Goal: Information Seeking & Learning: Learn about a topic

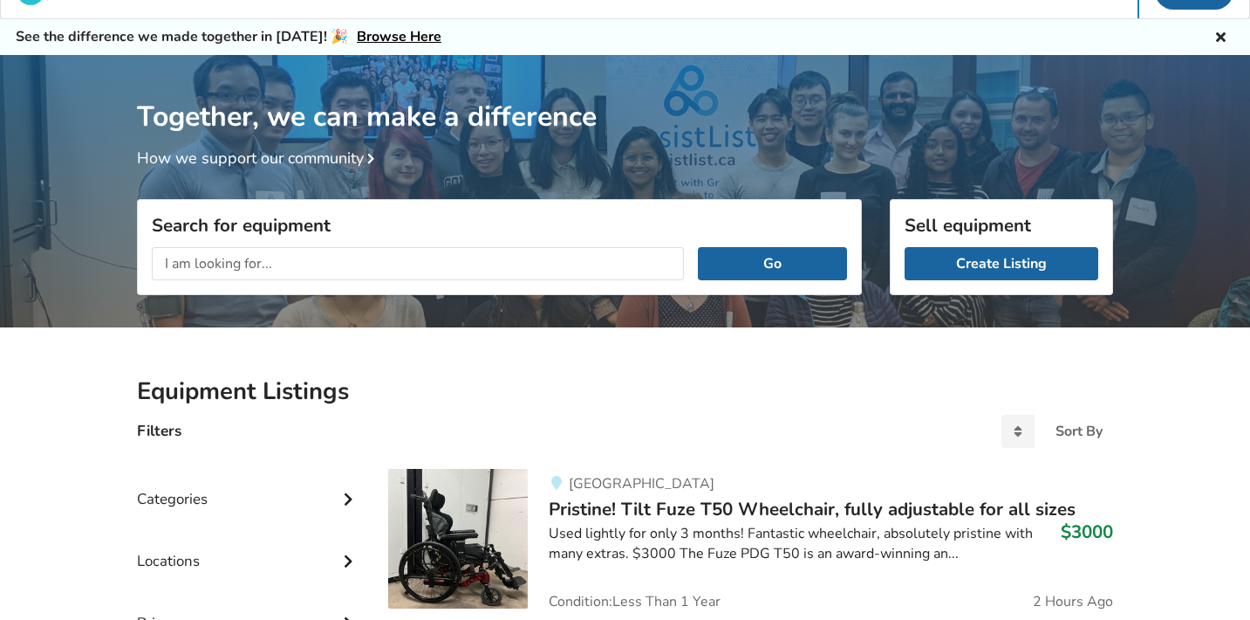
click at [319, 269] on input "text" at bounding box center [418, 263] width 532 height 33
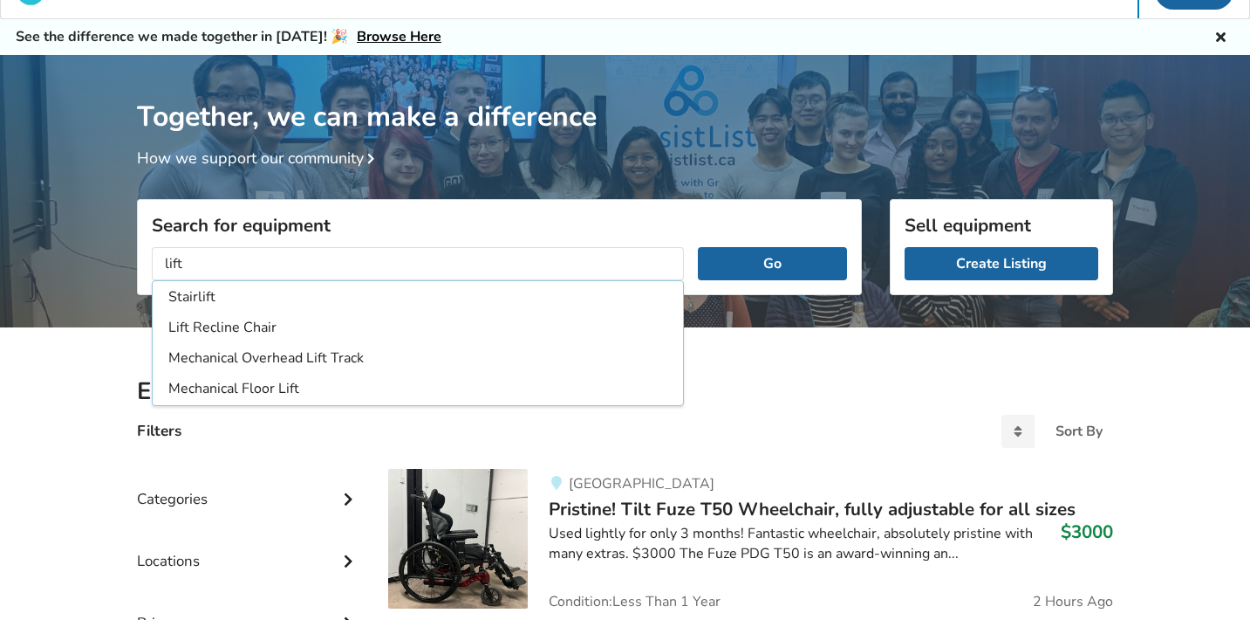
type input "lift"
click at [772, 263] on button "Go" at bounding box center [772, 263] width 149 height 33
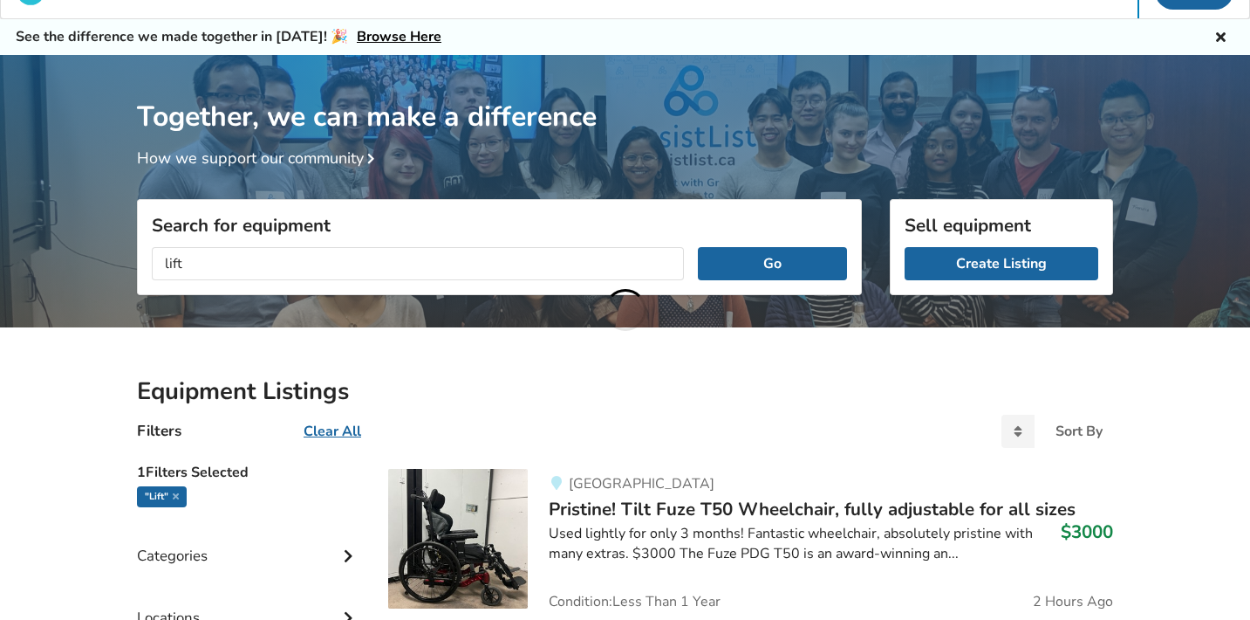
click at [318, 266] on input "lift" at bounding box center [418, 263] width 532 height 33
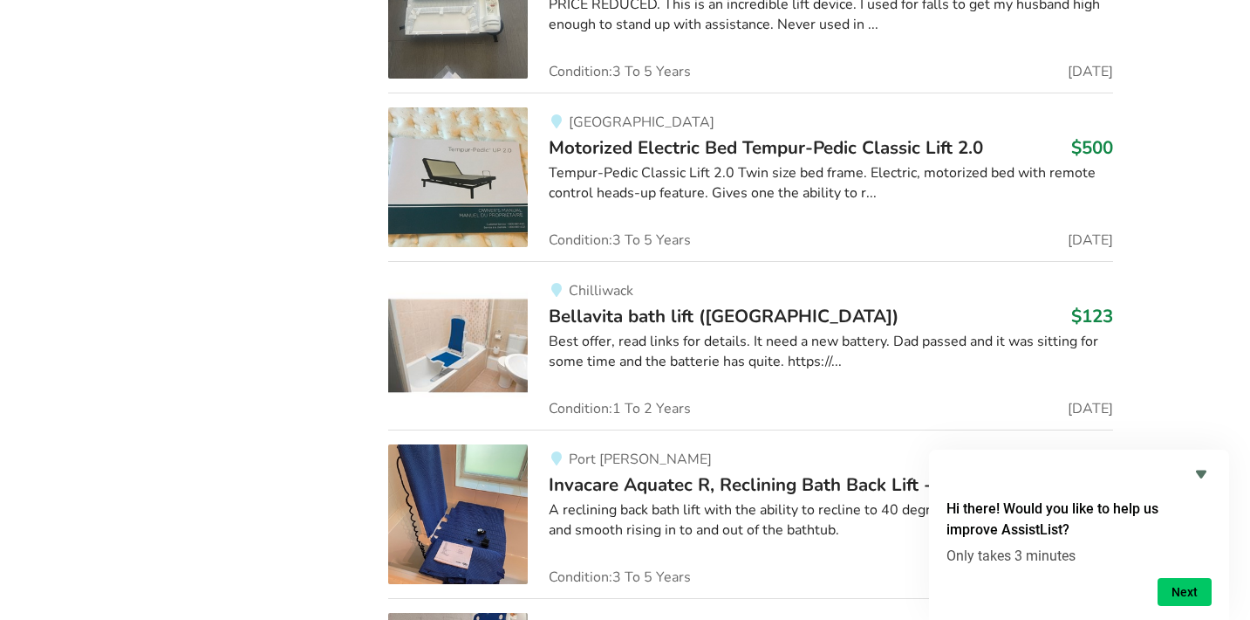
scroll to position [7186, 0]
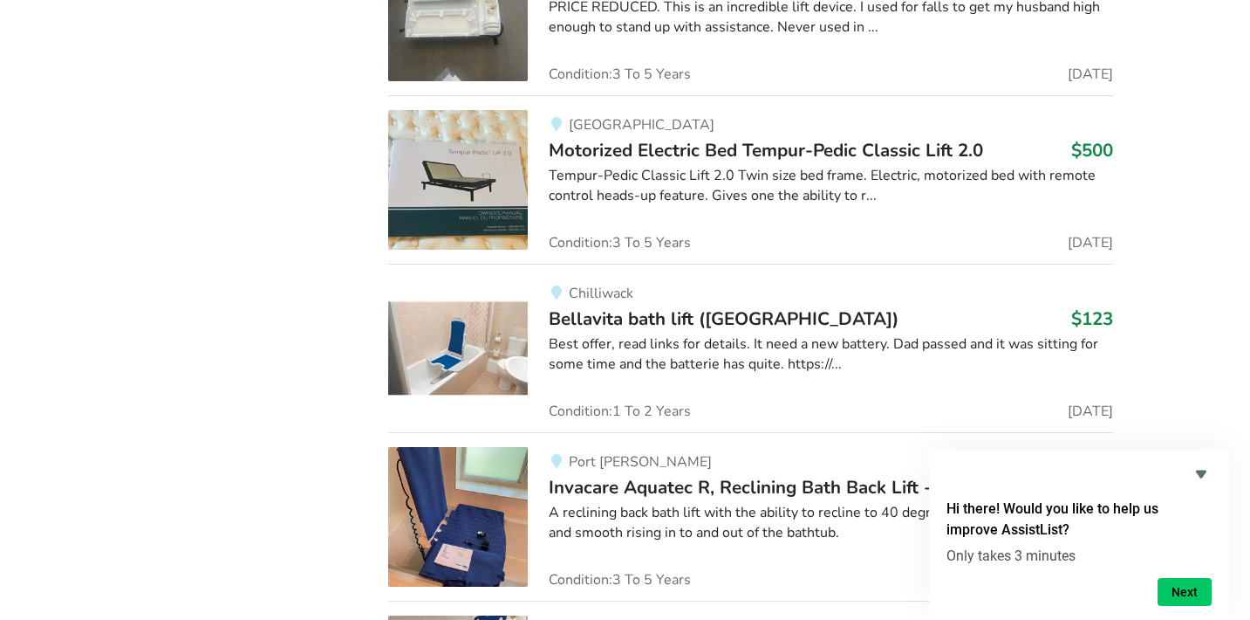
click at [565, 306] on span "Bellavita bath lift ([GEOGRAPHIC_DATA])" at bounding box center [724, 318] width 350 height 24
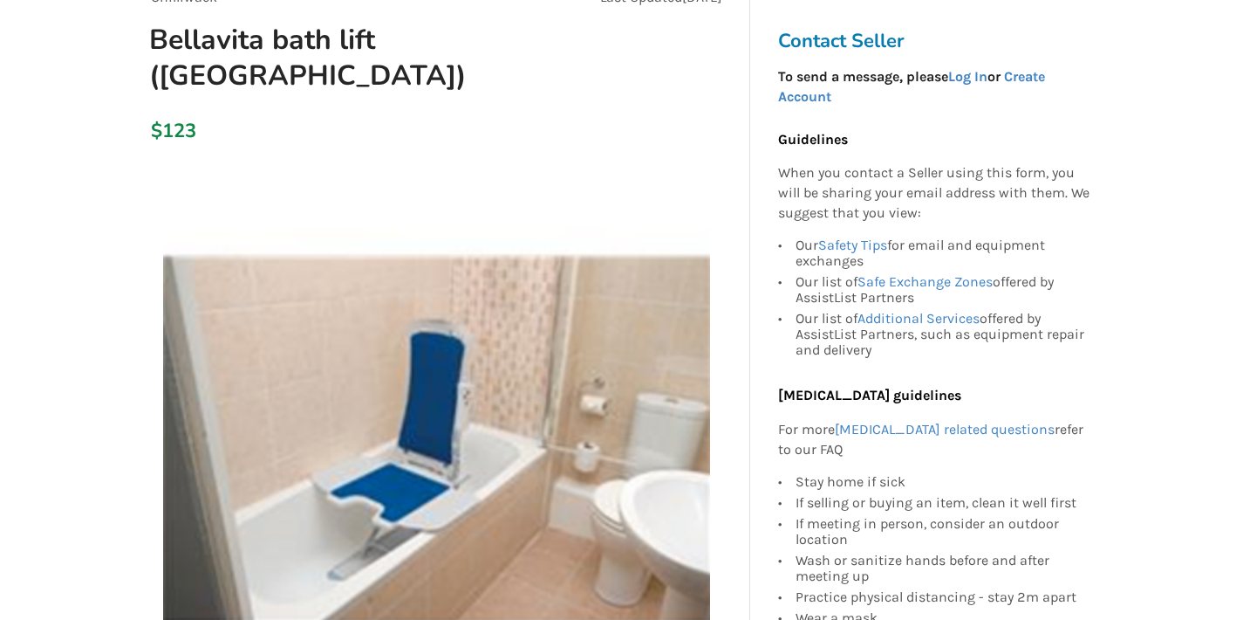
scroll to position [303, 0]
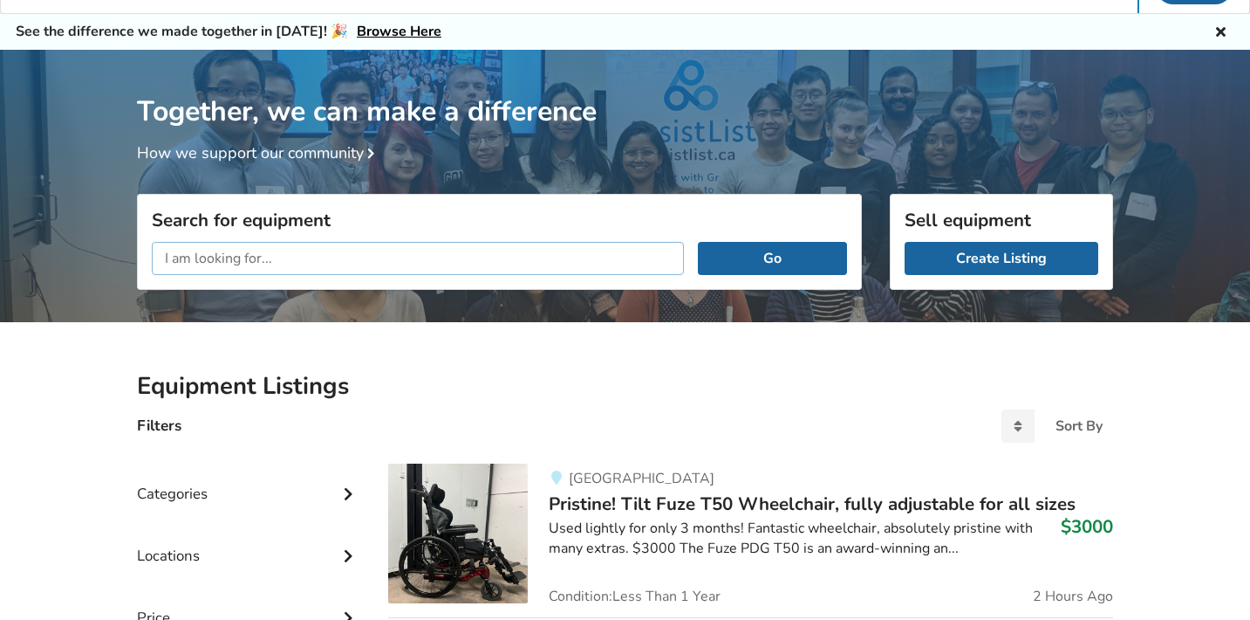
scroll to position [42, 0]
click at [302, 251] on input "text" at bounding box center [418, 258] width 532 height 33
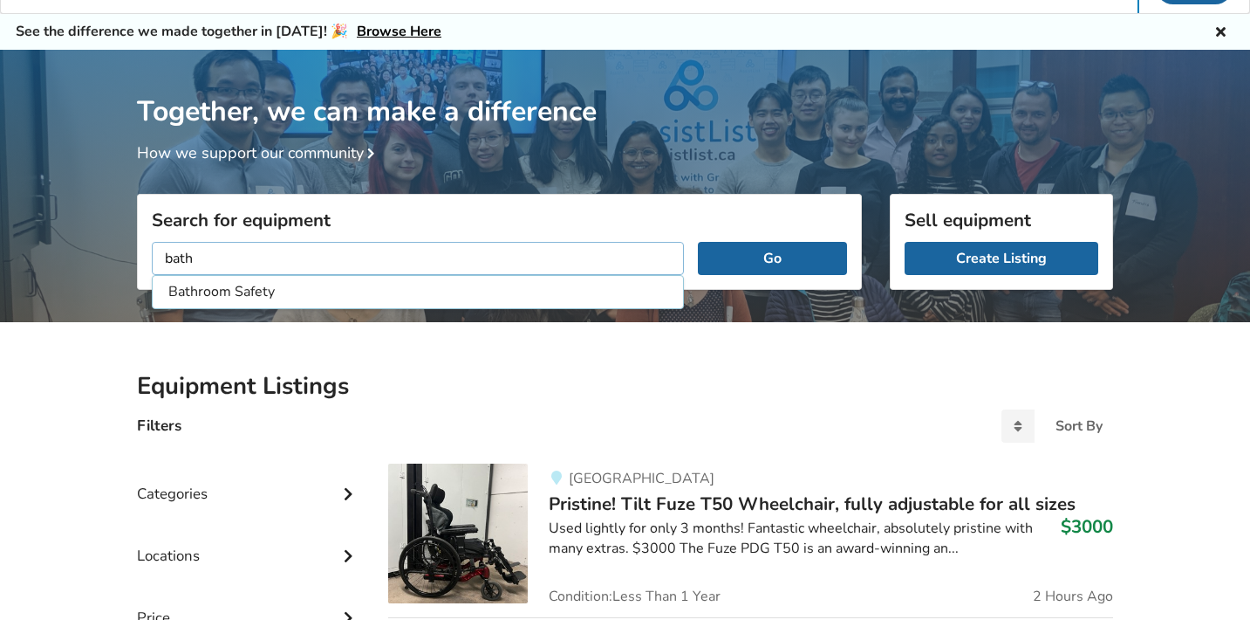
type input "bath"
click at [772, 257] on button "Go" at bounding box center [772, 258] width 149 height 33
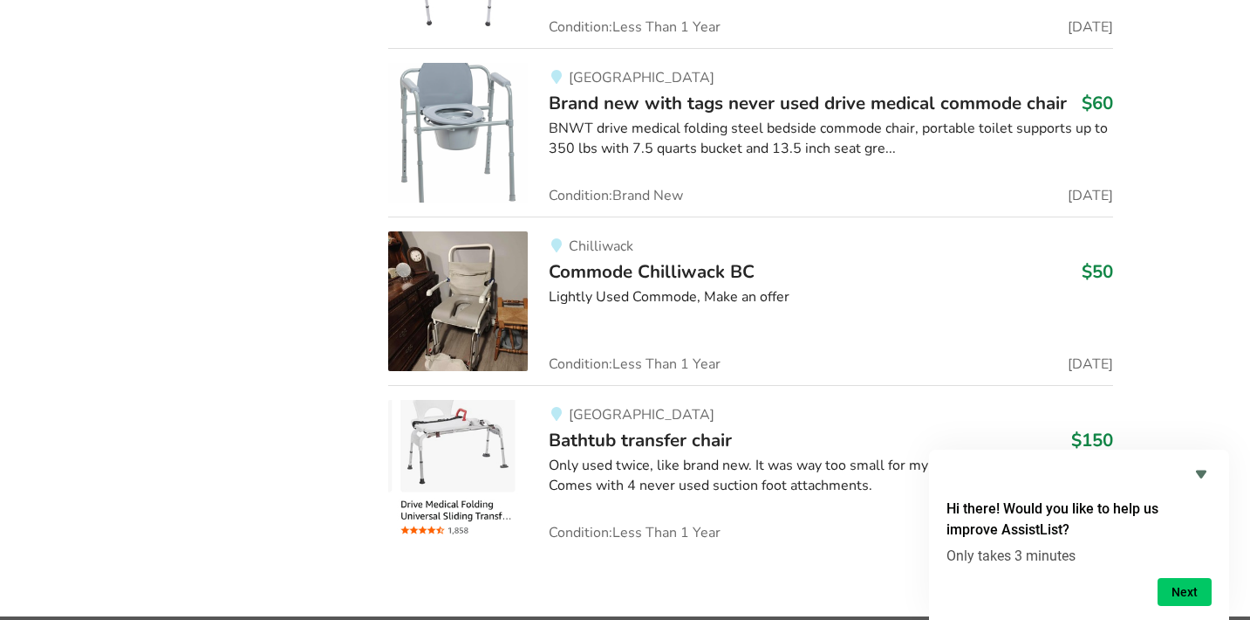
scroll to position [21159, 0]
